Goal: Share content: Share content

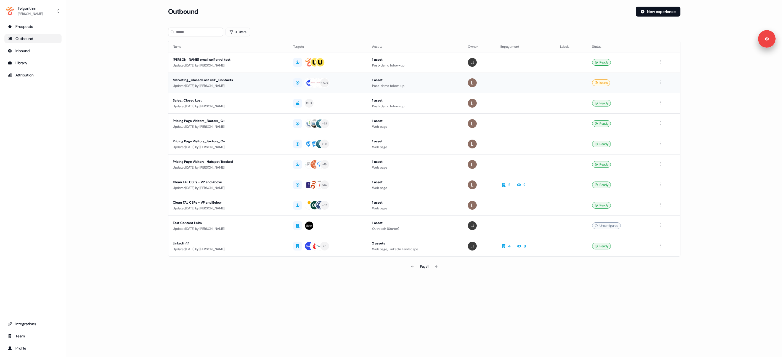
click at [231, 81] on div "Marketing_Closed Lost CSP_Contacts" at bounding box center [229, 80] width 112 height 6
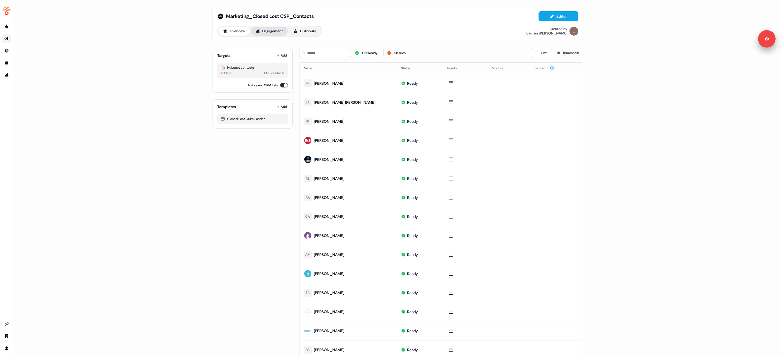
click at [273, 30] on button "Engagement" at bounding box center [269, 31] width 37 height 9
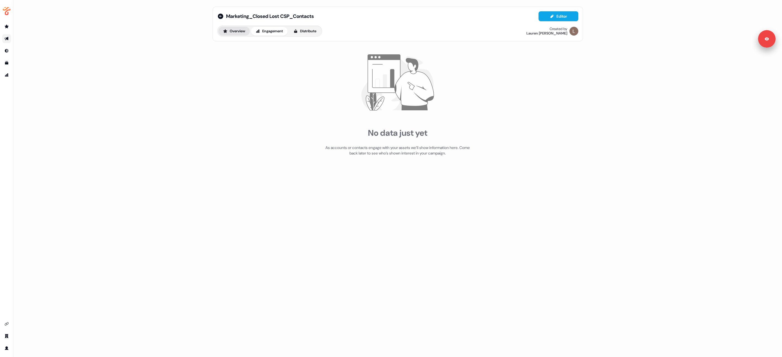
click at [231, 31] on button "Overview" at bounding box center [233, 31] width 31 height 9
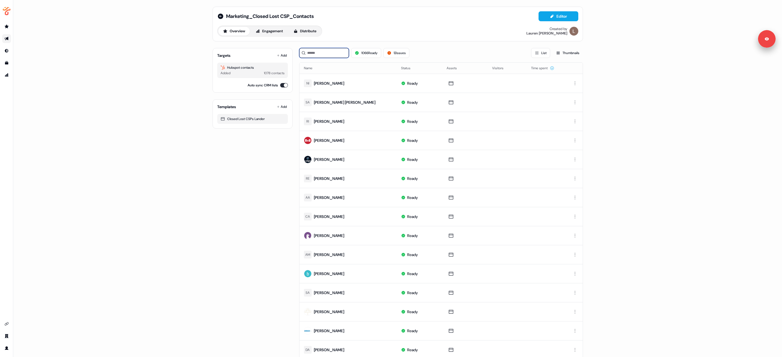
click at [328, 51] on input at bounding box center [324, 53] width 50 height 10
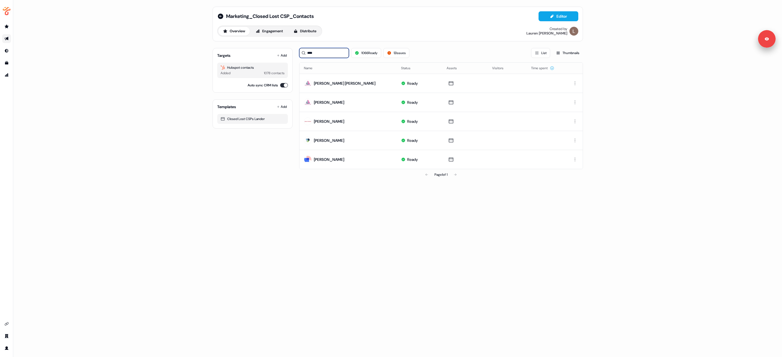
type input "***"
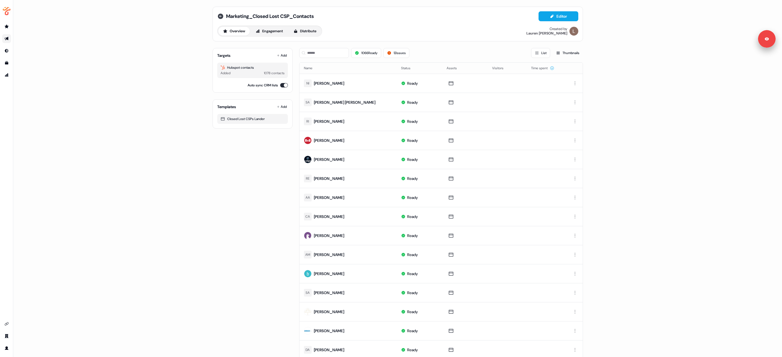
click at [222, 18] on icon at bounding box center [220, 16] width 7 height 7
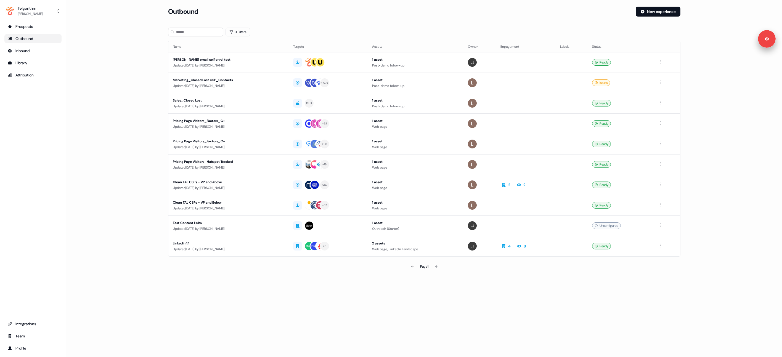
drag, startPoint x: 131, startPoint y: 33, endPoint x: 119, endPoint y: 31, distance: 12.0
click at [131, 33] on main "Loading... Outbound New experience 0 Filters Name Targets Assets Owner Engageme…" at bounding box center [424, 147] width 716 height 281
click at [205, 81] on div "Marketing_Closed Lost CSP_Contacts" at bounding box center [229, 80] width 112 height 6
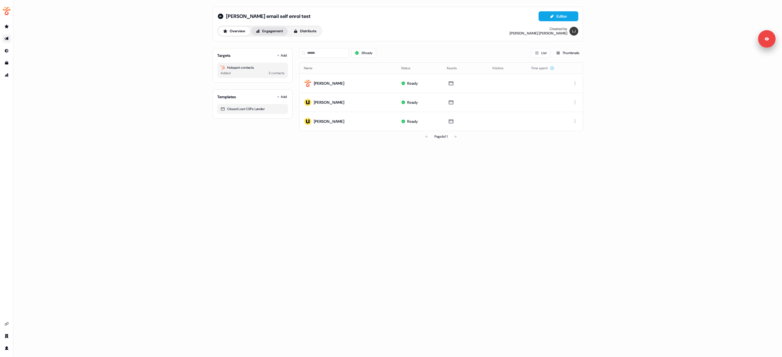
click at [264, 33] on button "Engagement" at bounding box center [269, 31] width 37 height 9
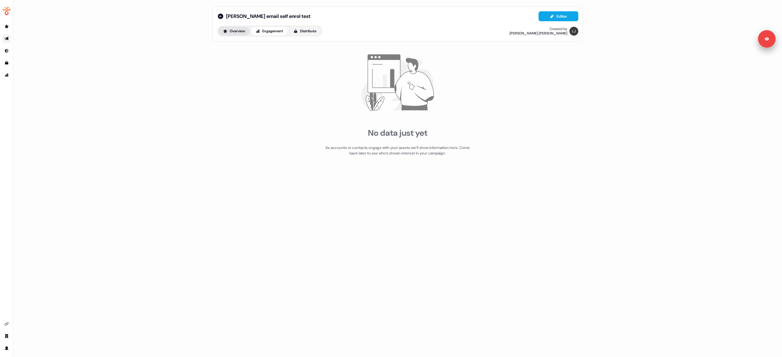
click at [237, 32] on button "Overview" at bounding box center [233, 31] width 31 height 9
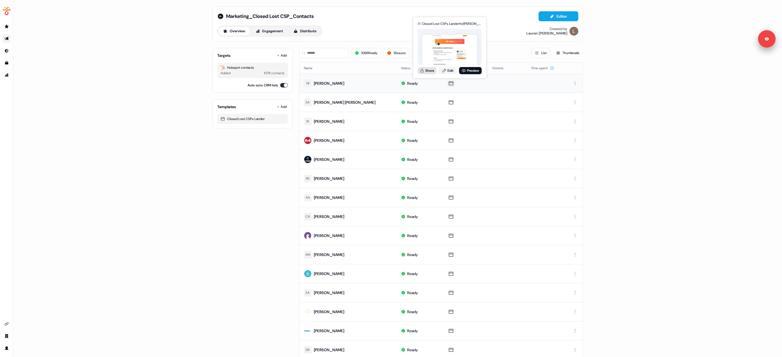
click at [426, 70] on button "Share" at bounding box center [427, 70] width 19 height 7
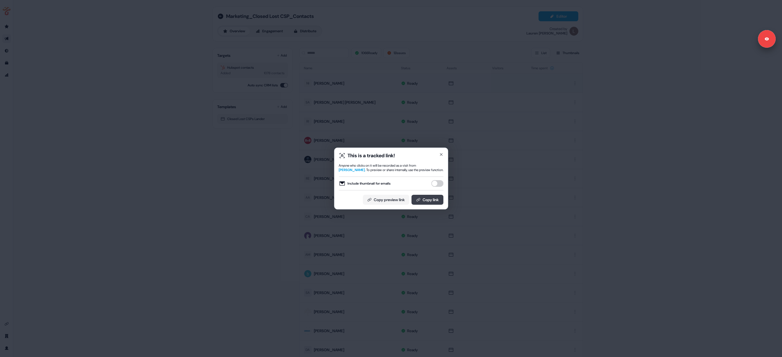
click at [423, 200] on button "Copy link" at bounding box center [427, 200] width 32 height 10
click at [86, 178] on div "This is a tracked link! Anyone who clicks on it will be recorded as a visit fro…" at bounding box center [391, 178] width 782 height 357
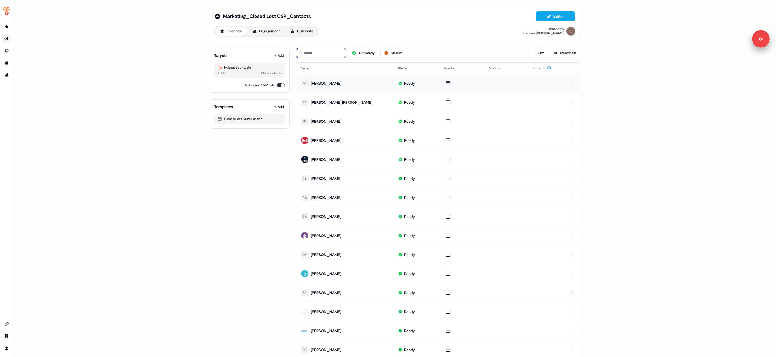
click at [321, 56] on input at bounding box center [321, 53] width 50 height 10
click at [331, 56] on input at bounding box center [321, 53] width 50 height 10
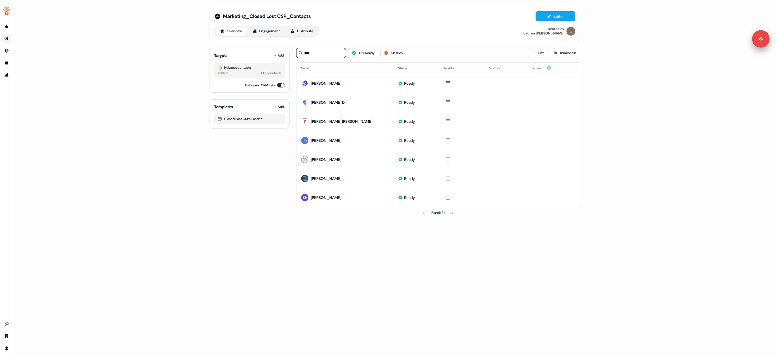
type input "***"
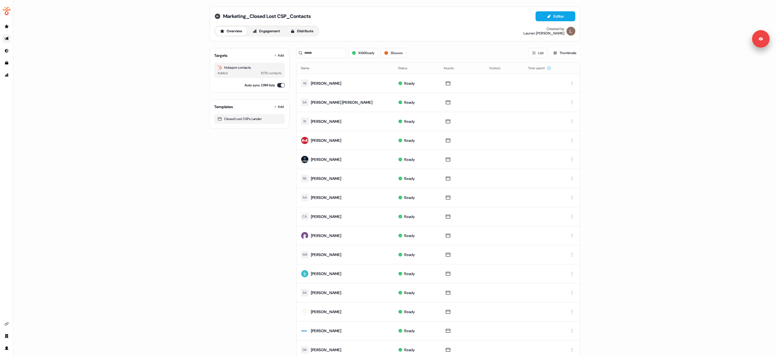
click at [216, 17] on icon at bounding box center [217, 16] width 7 height 7
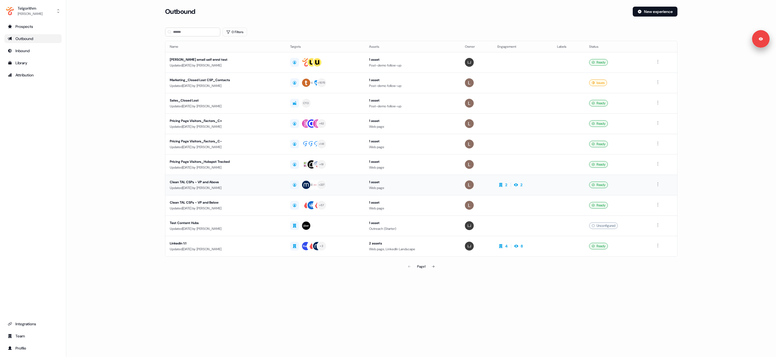
click at [205, 183] on div "Clean TAL CSPs - VP and Above" at bounding box center [226, 182] width 112 height 6
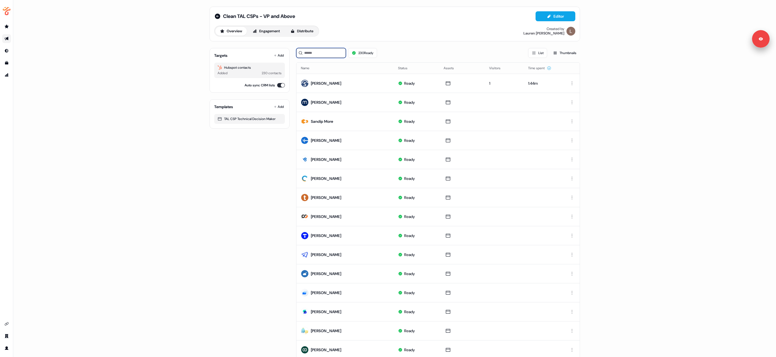
click at [312, 49] on input at bounding box center [321, 53] width 50 height 10
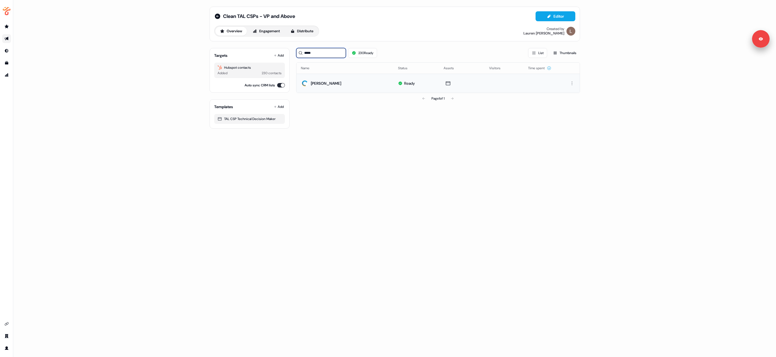
type input "*****"
click at [466, 70] on link "Preview" at bounding box center [468, 70] width 23 height 7
click at [221, 16] on div "Clean TAL CSPs - VP and Above" at bounding box center [254, 16] width 81 height 7
click at [218, 17] on icon at bounding box center [218, 17] width 6 height 6
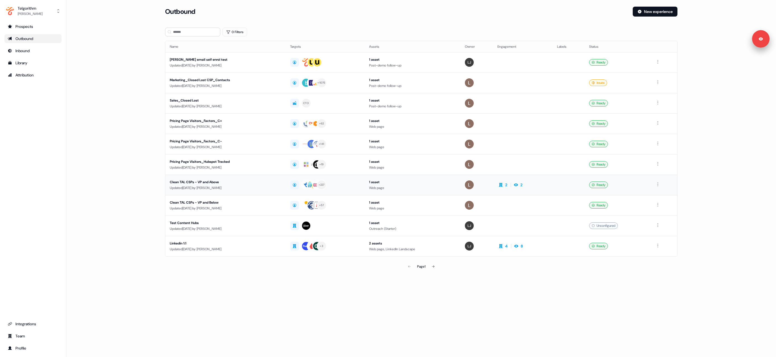
click at [215, 180] on div "Clean TAL CSPs - VP and Above" at bounding box center [226, 182] width 112 height 6
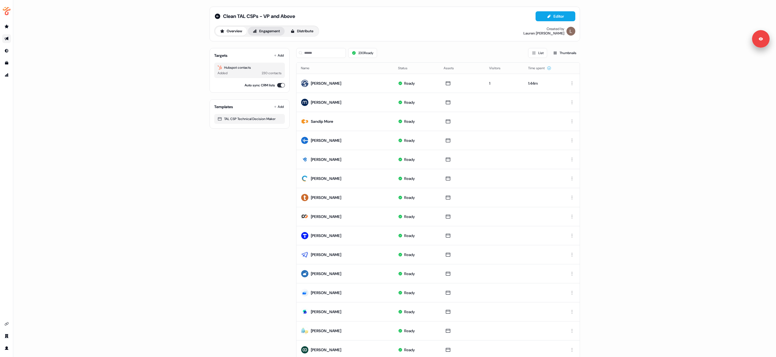
click at [266, 31] on button "Engagement" at bounding box center [266, 31] width 37 height 9
